Goal: Task Accomplishment & Management: Use online tool/utility

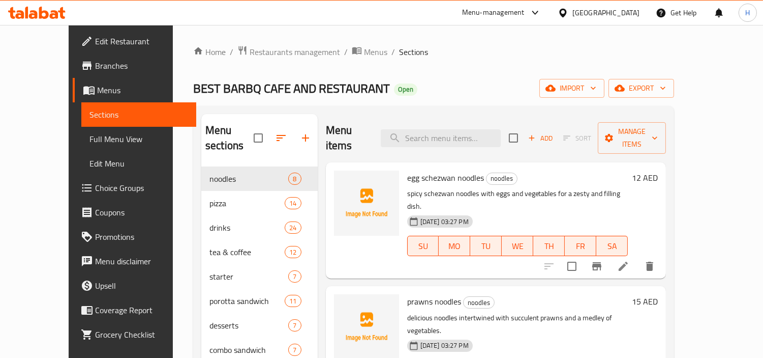
click at [90, 138] on span "Full Menu View" at bounding box center [139, 139] width 99 height 12
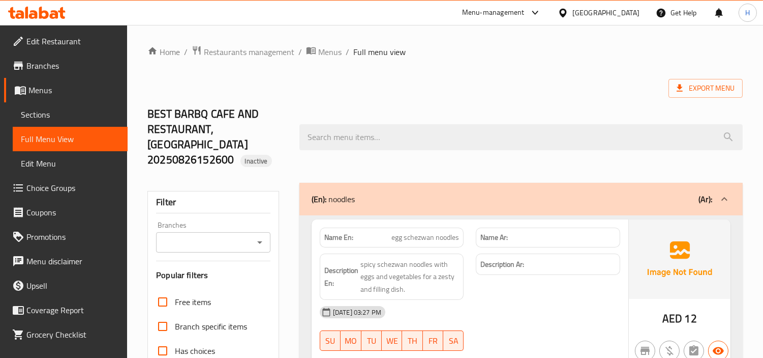
click at [78, 38] on span "Edit Restaurant" at bounding box center [72, 41] width 93 height 12
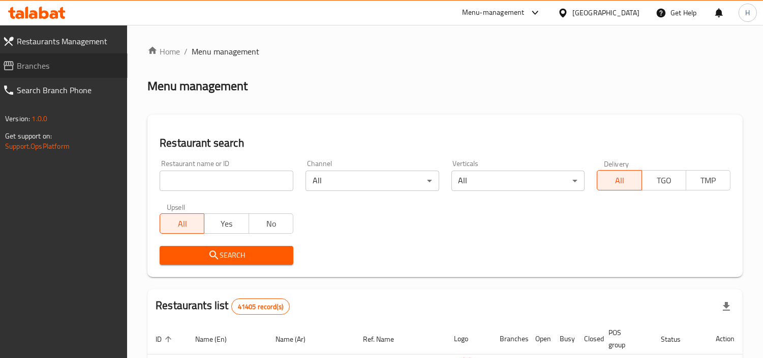
click at [67, 57] on link "Branches" at bounding box center [60, 65] width 133 height 24
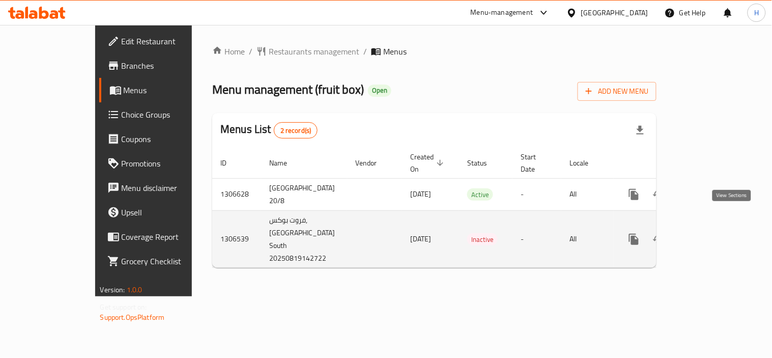
click at [719, 227] on link "enhanced table" at bounding box center [707, 239] width 24 height 24
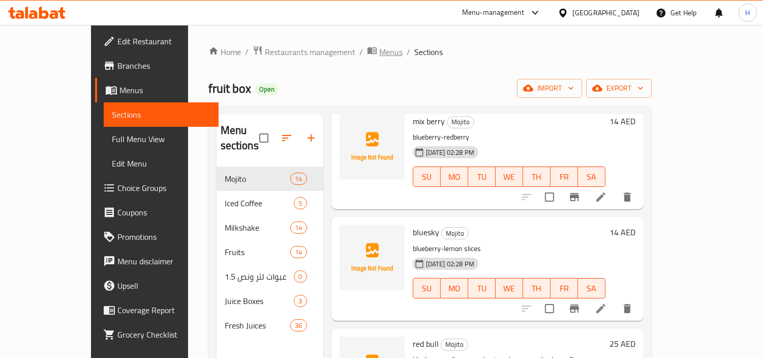
click at [367, 51] on icon "breadcrumb" at bounding box center [371, 50] width 9 height 7
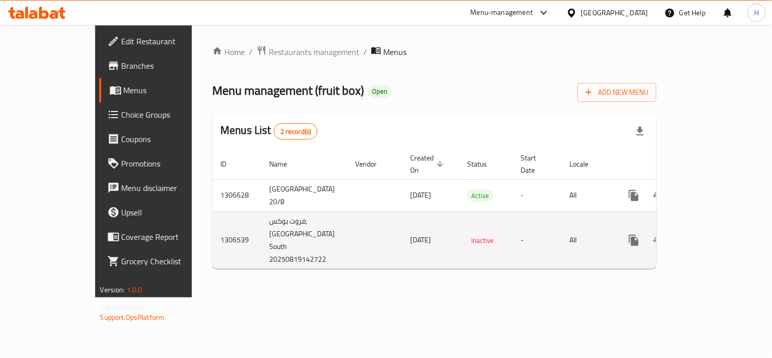
click at [713, 234] on icon "enhanced table" at bounding box center [707, 240] width 12 height 12
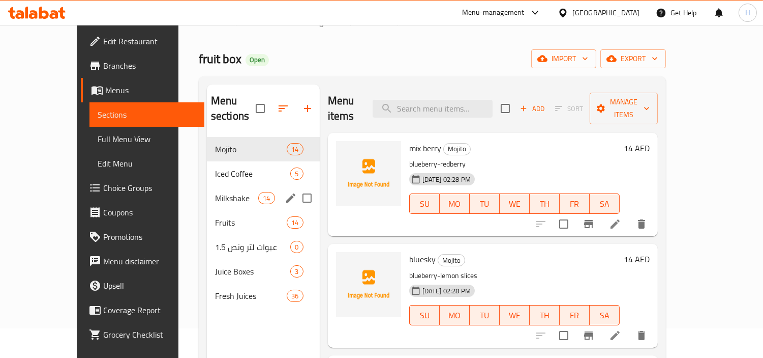
scroll to position [56, 0]
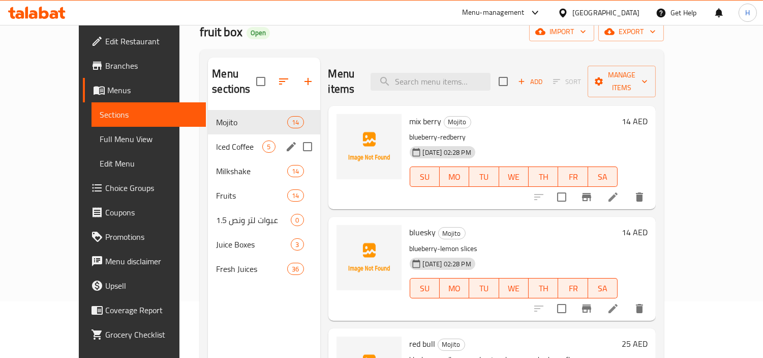
click at [216, 116] on span "Mojito" at bounding box center [251, 122] width 71 height 12
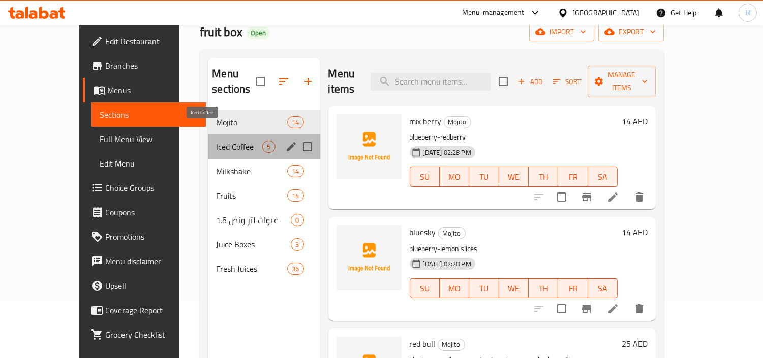
click at [216, 140] on span "Iced Coffee" at bounding box center [239, 146] width 46 height 12
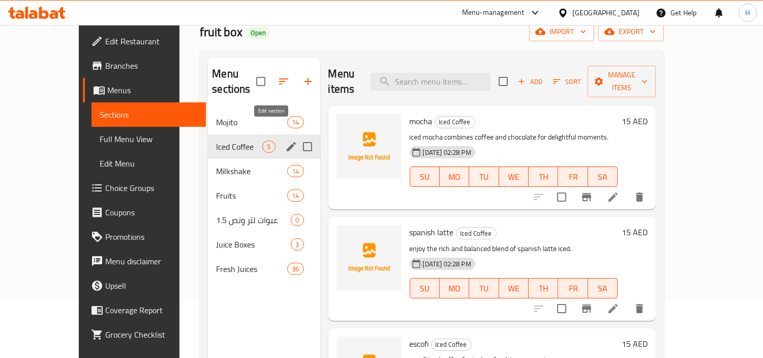
click at [287, 142] on icon "edit" at bounding box center [291, 146] width 9 height 9
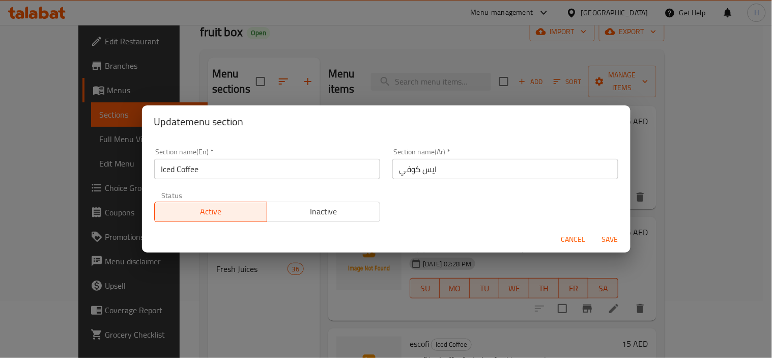
click at [577, 240] on span "Cancel" at bounding box center [573, 239] width 24 height 13
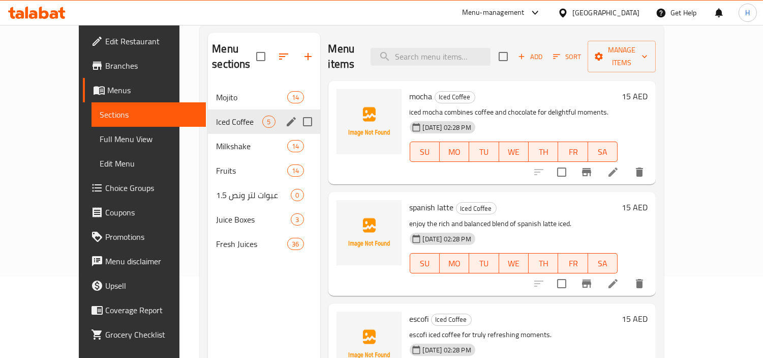
scroll to position [29, 0]
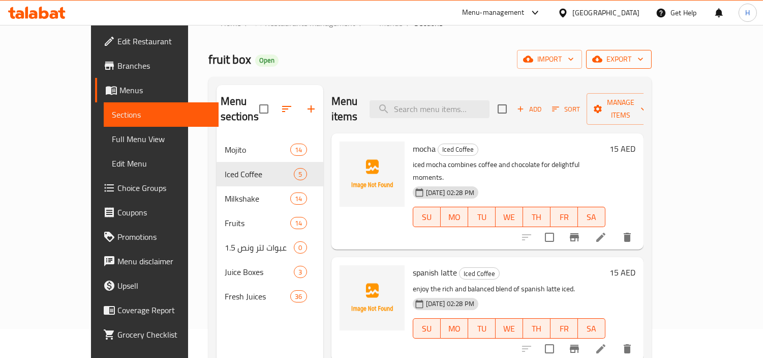
click at [603, 64] on icon "button" at bounding box center [598, 59] width 10 height 10
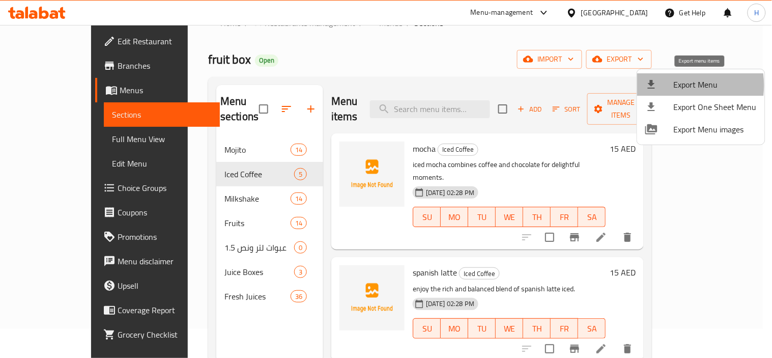
click at [666, 85] on div at bounding box center [659, 84] width 28 height 12
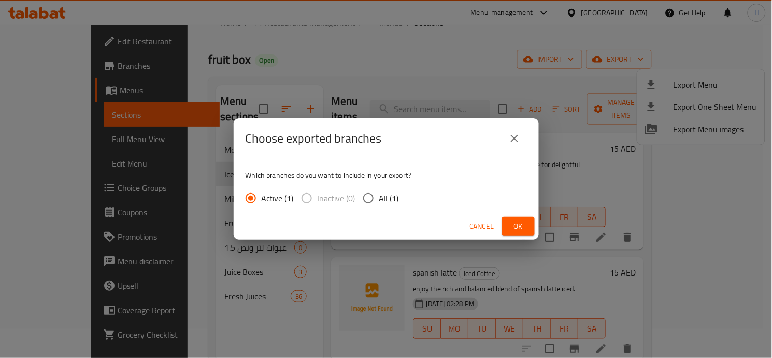
click at [377, 200] on input "All (1)" at bounding box center [368, 197] width 21 height 21
radio input "true"
click at [514, 230] on span "Ok" at bounding box center [518, 226] width 16 height 13
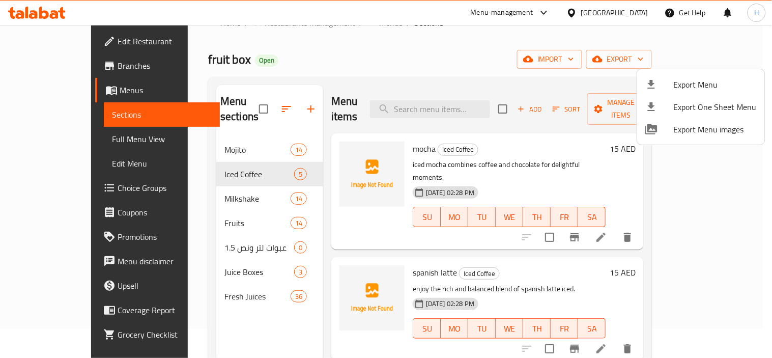
click at [319, 62] on div at bounding box center [386, 179] width 772 height 358
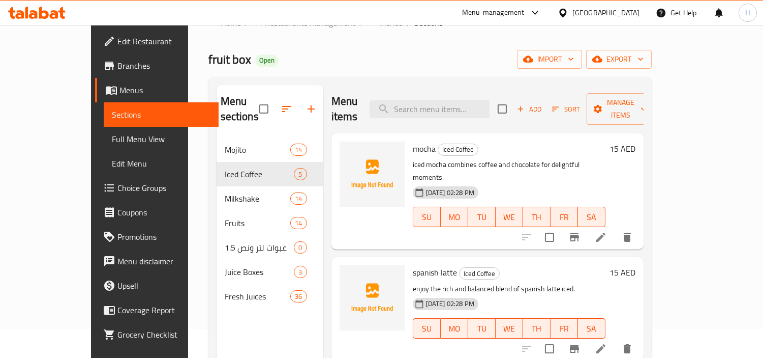
click at [50, 12] on icon at bounding box center [36, 13] width 57 height 12
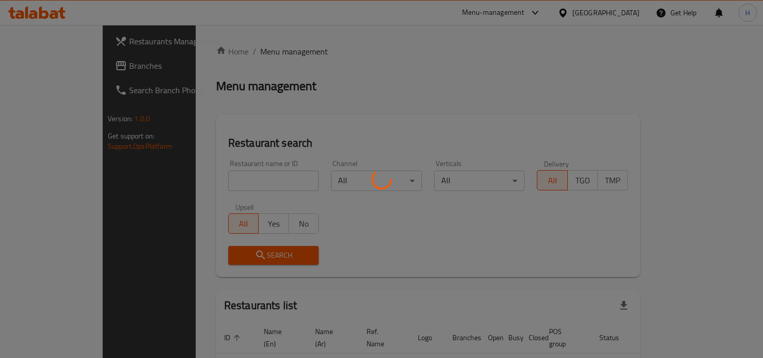
scroll to position [29, 0]
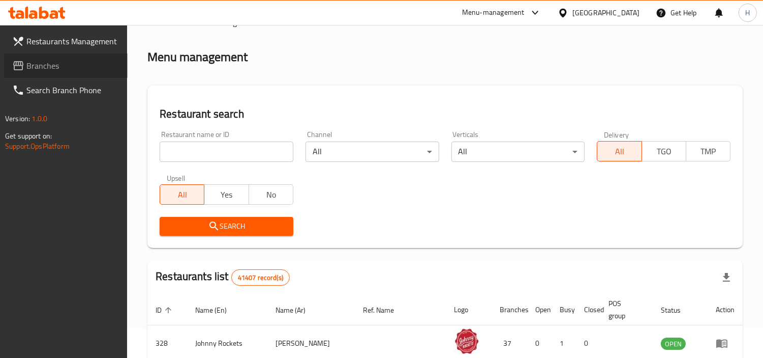
click at [92, 67] on span "Branches" at bounding box center [72, 66] width 93 height 12
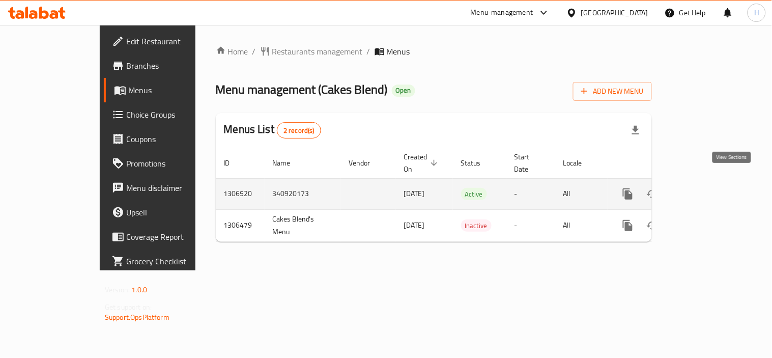
click at [707, 188] on icon "enhanced table" at bounding box center [701, 194] width 12 height 12
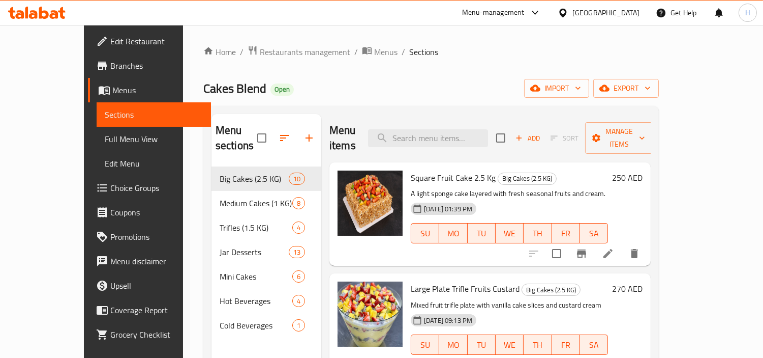
click at [105, 115] on span "Sections" at bounding box center [154, 114] width 99 height 12
click at [112, 88] on span "Menus" at bounding box center [157, 90] width 91 height 12
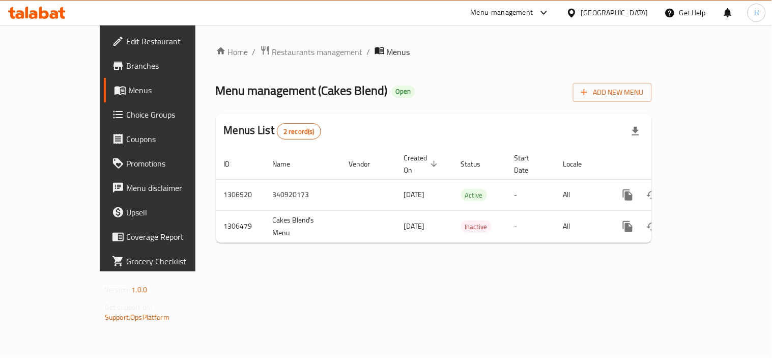
click at [51, 14] on icon at bounding box center [54, 14] width 9 height 9
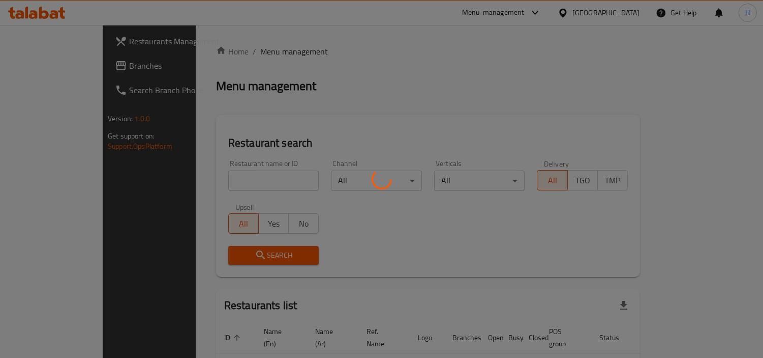
click at [46, 56] on div at bounding box center [381, 179] width 763 height 358
click at [48, 63] on div at bounding box center [381, 179] width 763 height 358
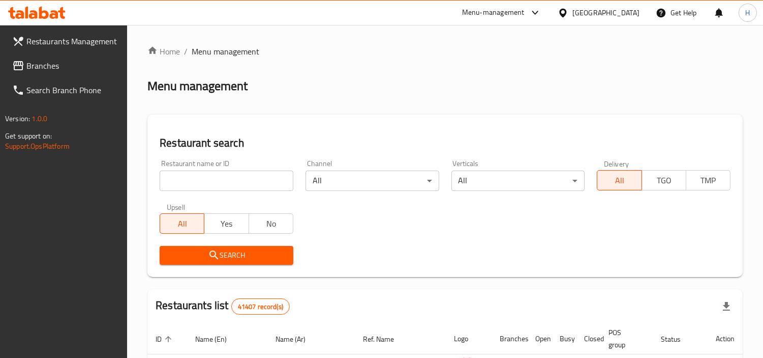
click at [48, 63] on span "Branches" at bounding box center [72, 66] width 93 height 12
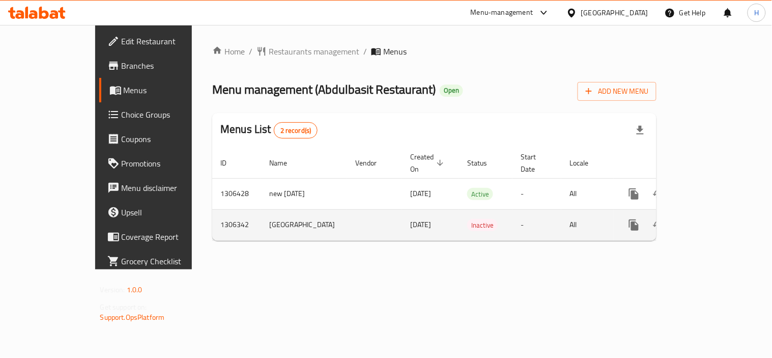
click at [713, 224] on icon "enhanced table" at bounding box center [707, 225] width 12 height 12
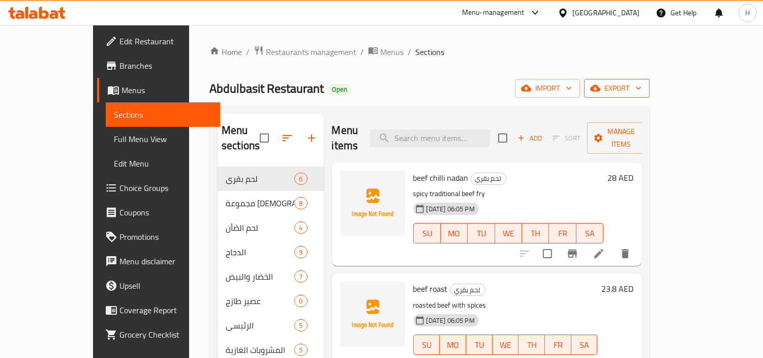
click at [642, 89] on span "export" at bounding box center [617, 88] width 49 height 13
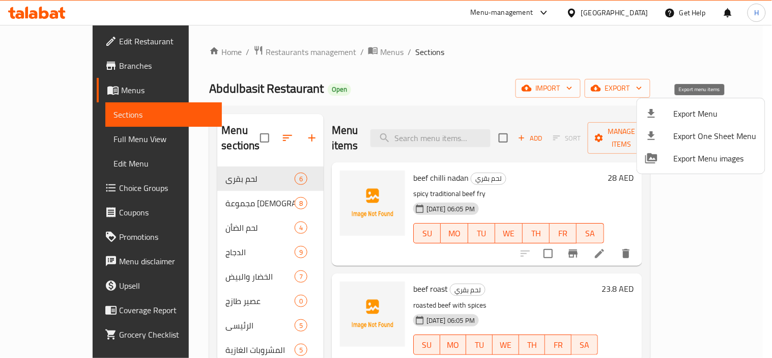
click at [696, 117] on span "Export Menu" at bounding box center [714, 113] width 83 height 12
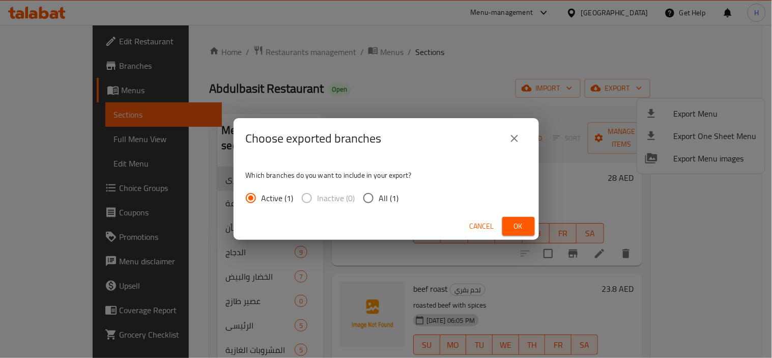
click at [375, 200] on input "All (1)" at bounding box center [368, 197] width 21 height 21
radio input "true"
click at [510, 224] on span "Ok" at bounding box center [518, 226] width 16 height 13
